Goal: Find specific page/section: Find specific page/section

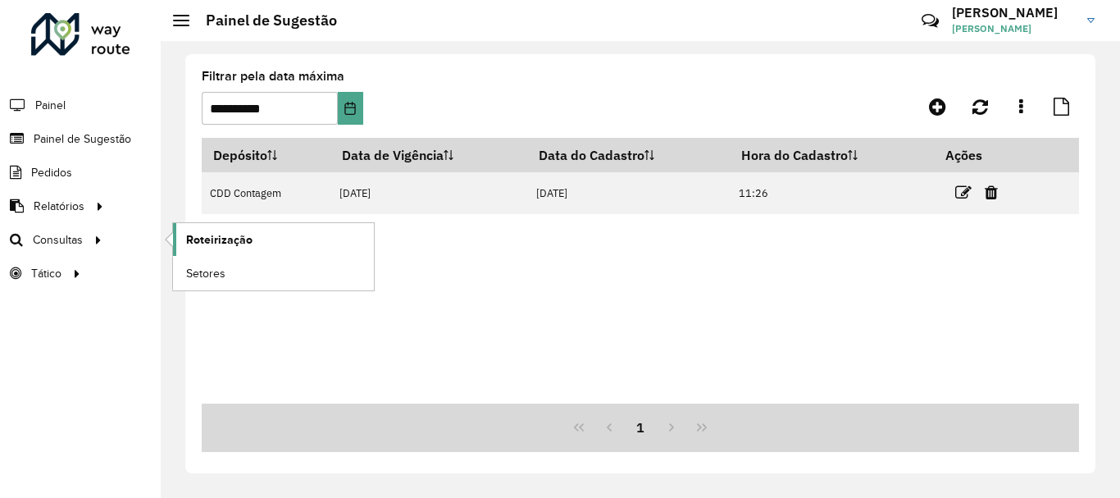
click at [250, 235] on span "Roteirização" at bounding box center [219, 239] width 66 height 17
click at [270, 277] on link "Setores" at bounding box center [273, 273] width 201 height 33
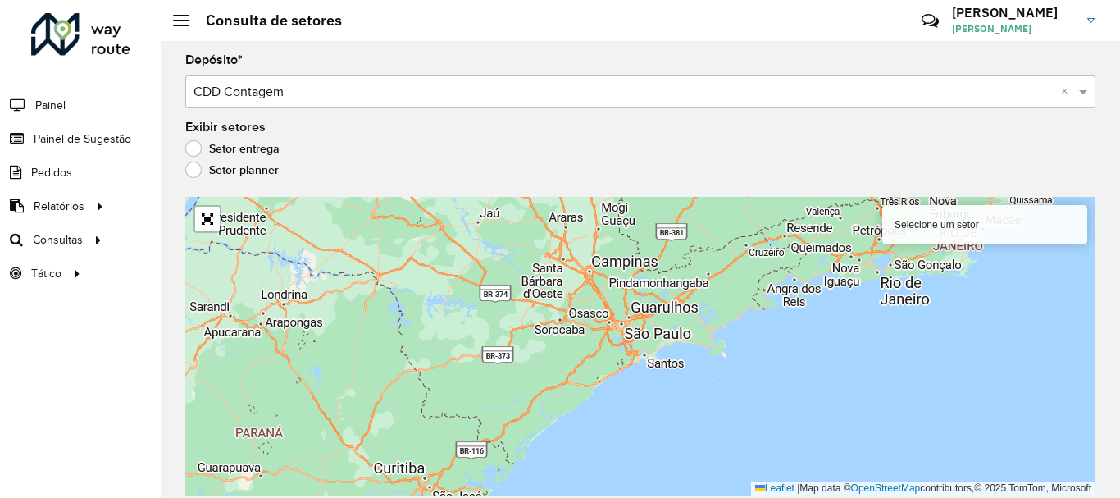
click at [0, 0] on div "Aguarde..." at bounding box center [0, 0] width 0 height 0
